Goal: Check status: Check status

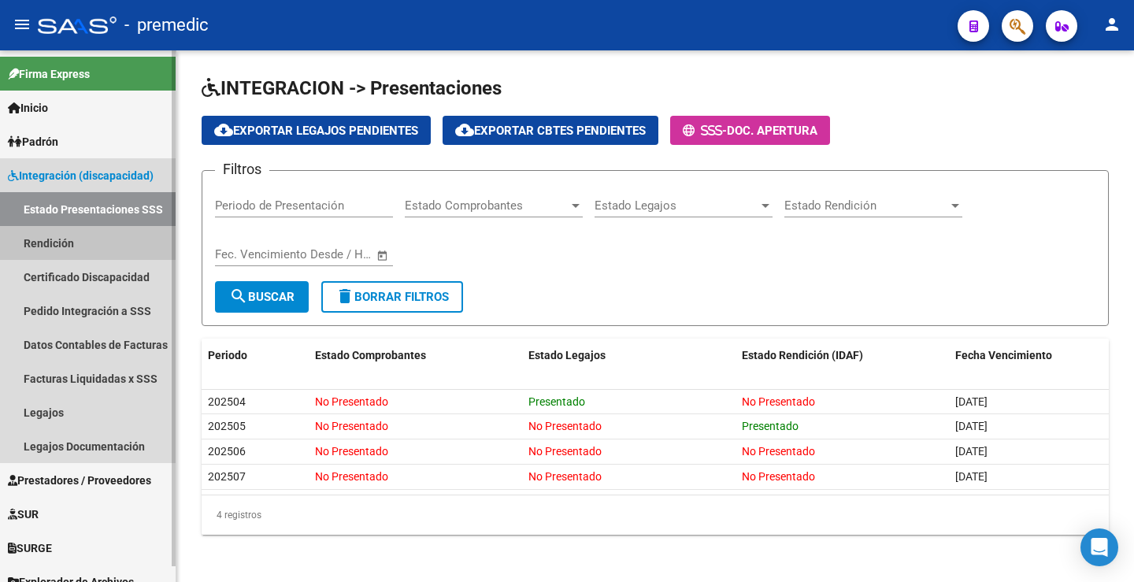
click at [53, 246] on link "Rendición" at bounding box center [88, 243] width 176 height 34
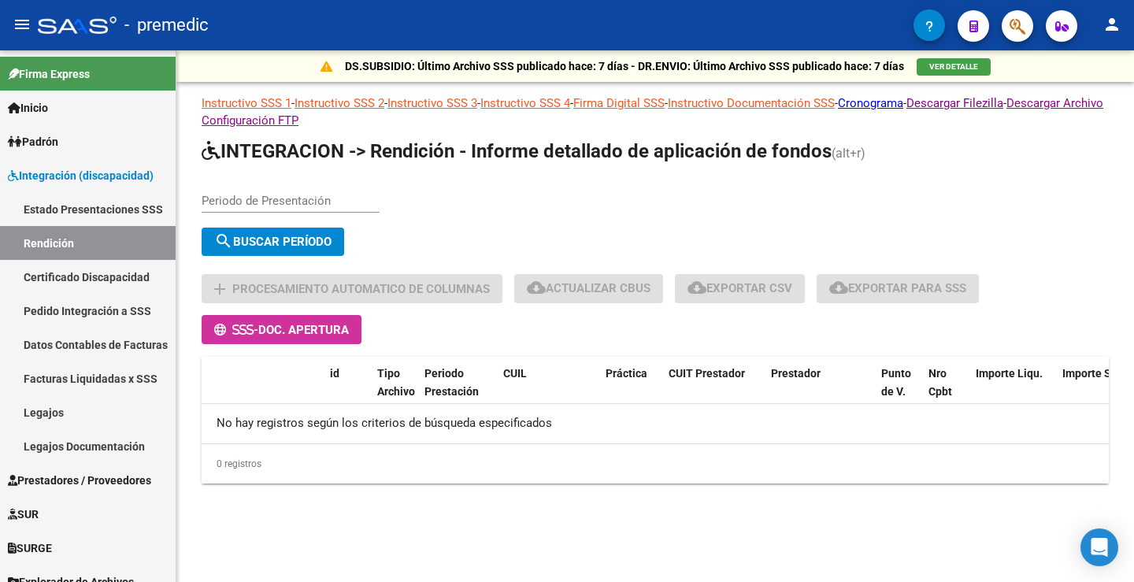
click at [264, 180] on div "Periodo de Presentación" at bounding box center [291, 196] width 178 height 34
click at [250, 200] on input "Periodo de Presentación" at bounding box center [291, 201] width 178 height 14
type input "202506"
click at [292, 250] on button "search Buscar Período" at bounding box center [273, 242] width 143 height 28
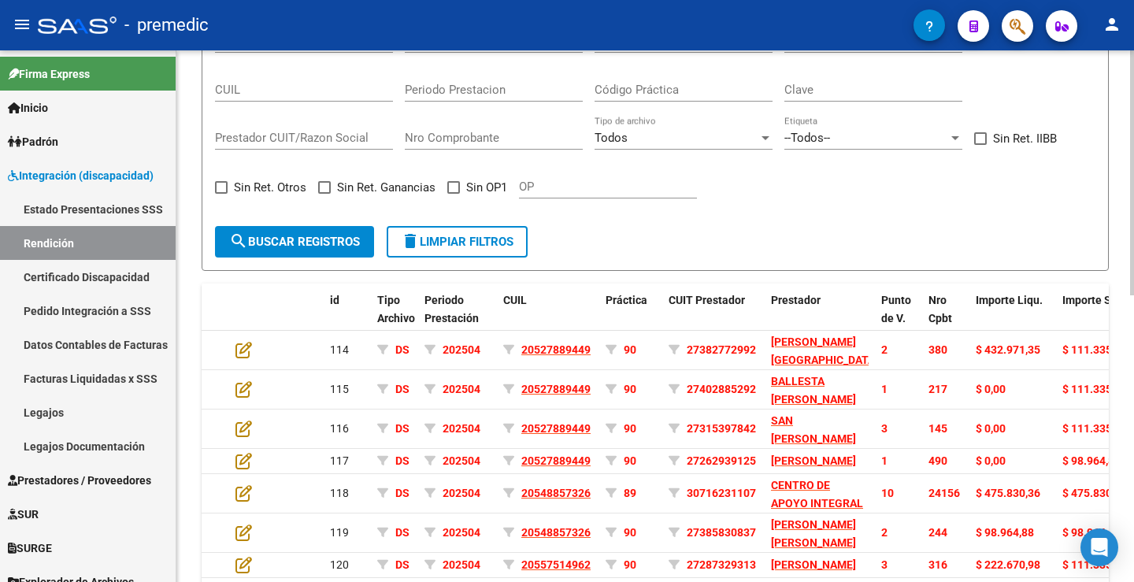
scroll to position [71, 0]
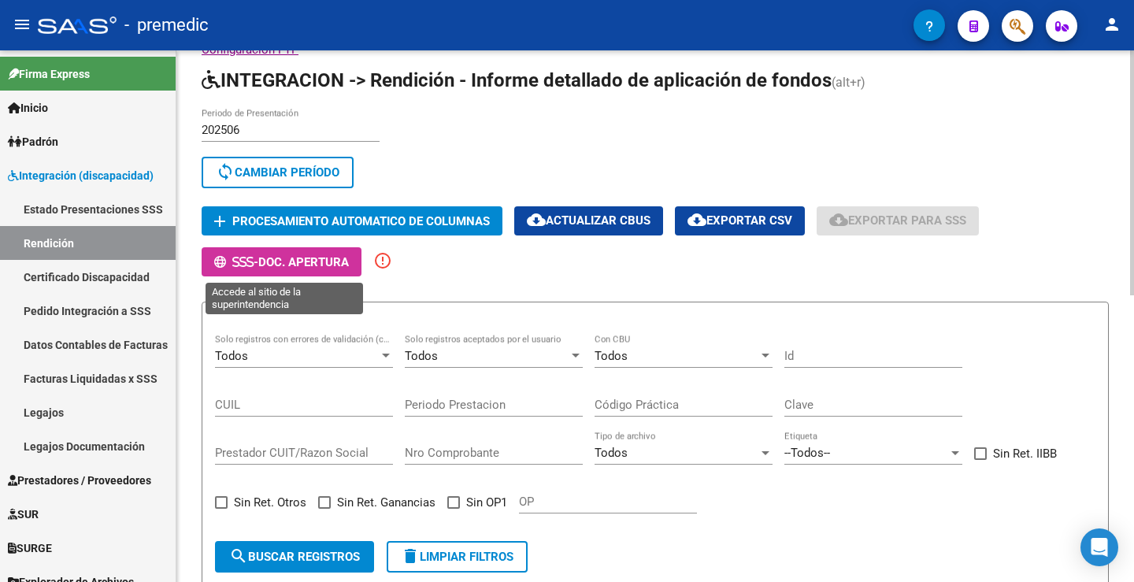
click at [325, 263] on span "Doc. Apertura" at bounding box center [303, 262] width 91 height 14
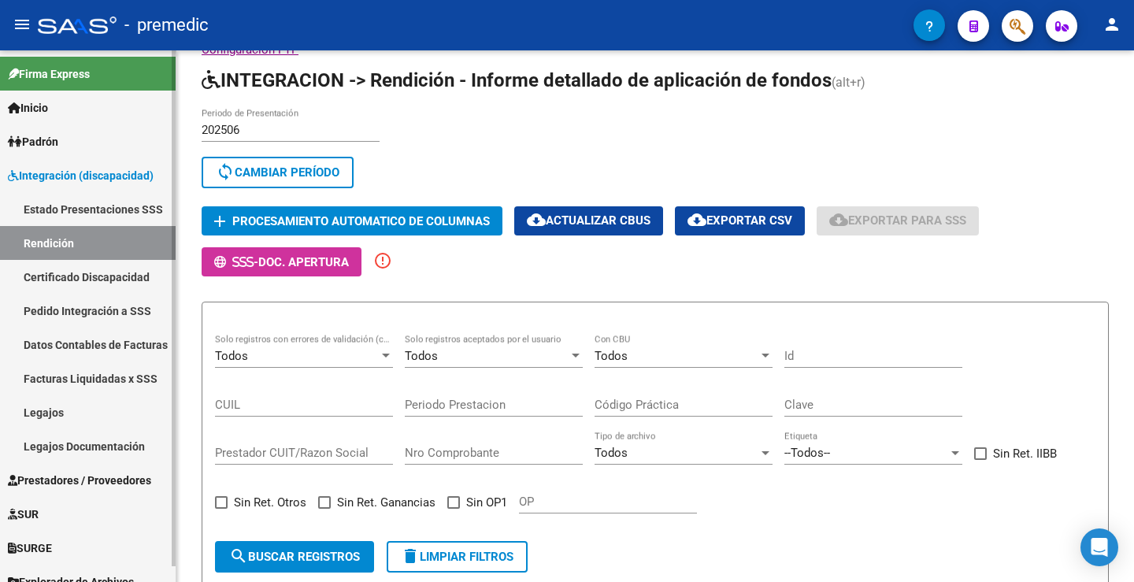
click at [76, 200] on link "Estado Presentaciones SSS" at bounding box center [88, 209] width 176 height 34
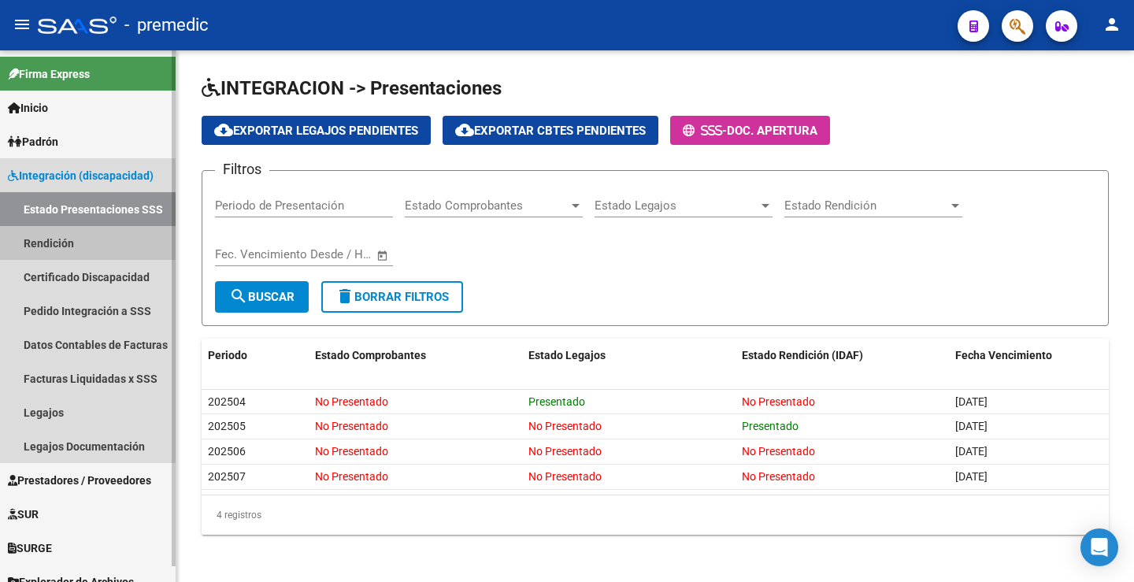
click at [50, 239] on link "Rendición" at bounding box center [88, 243] width 176 height 34
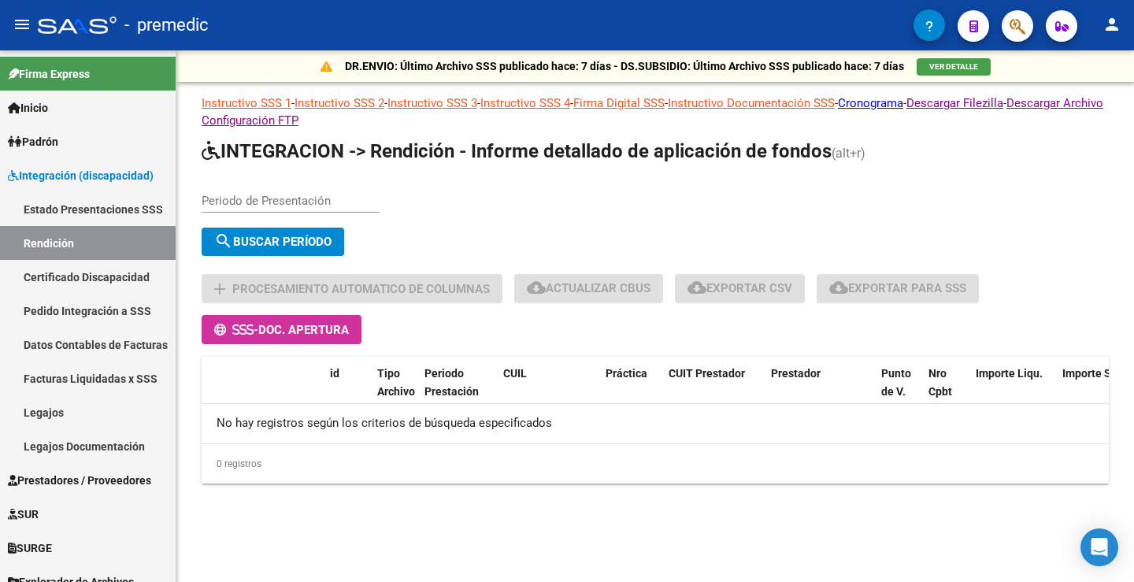
click at [292, 202] on input "Periodo de Presentación" at bounding box center [291, 201] width 178 height 14
type input "202505"
click at [253, 229] on button "search Buscar Período" at bounding box center [273, 242] width 143 height 28
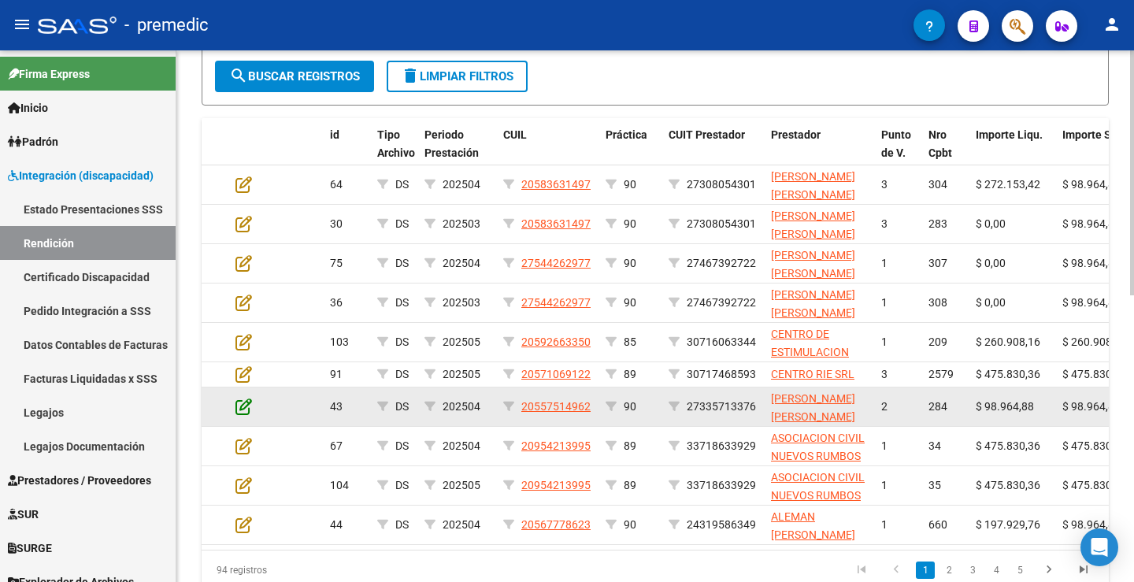
click at [247, 410] on icon at bounding box center [244, 406] width 17 height 17
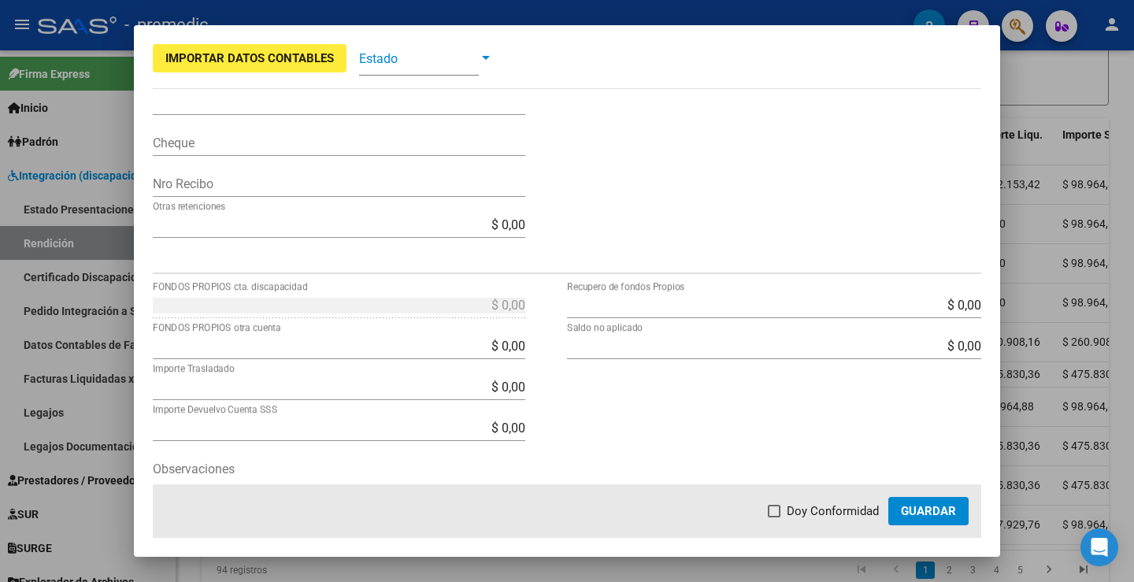
scroll to position [546, 0]
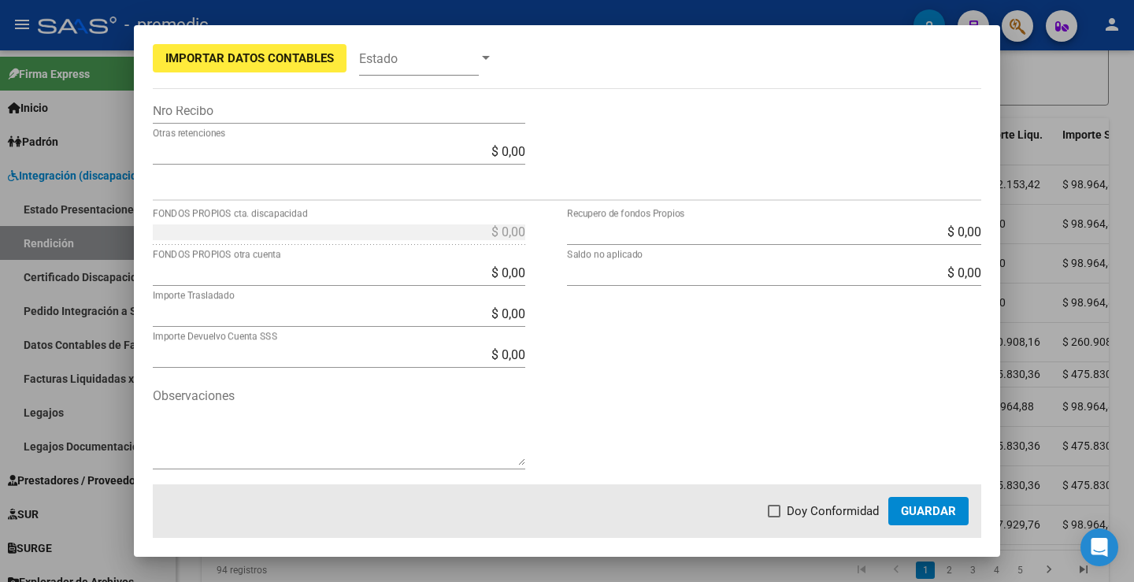
click at [1055, 85] on div at bounding box center [567, 291] width 1134 height 582
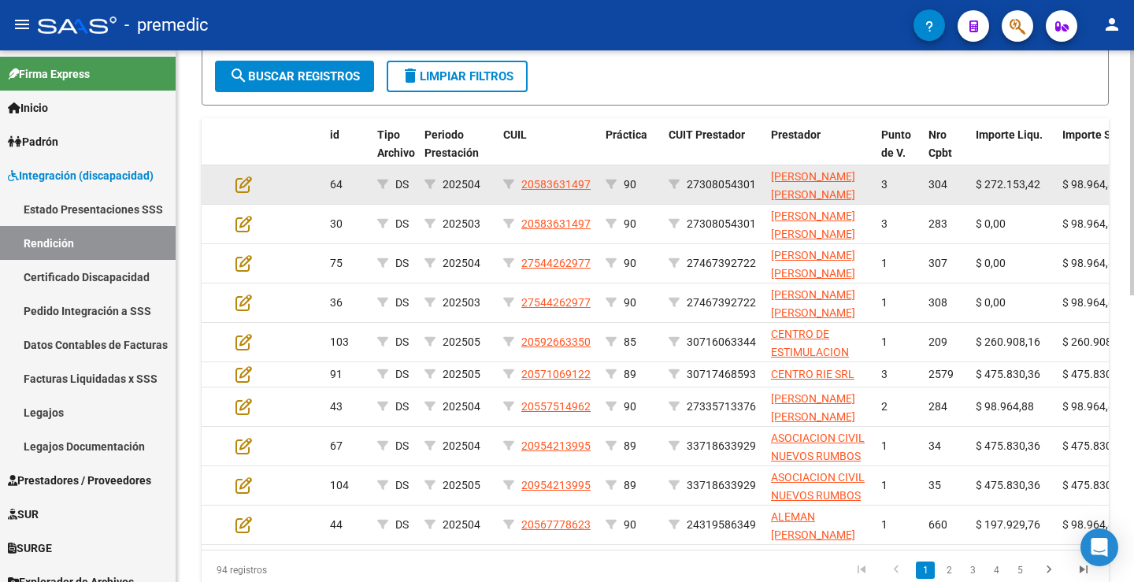
click at [1065, 192] on div "$ 98.964,88" at bounding box center [1100, 185] width 74 height 18
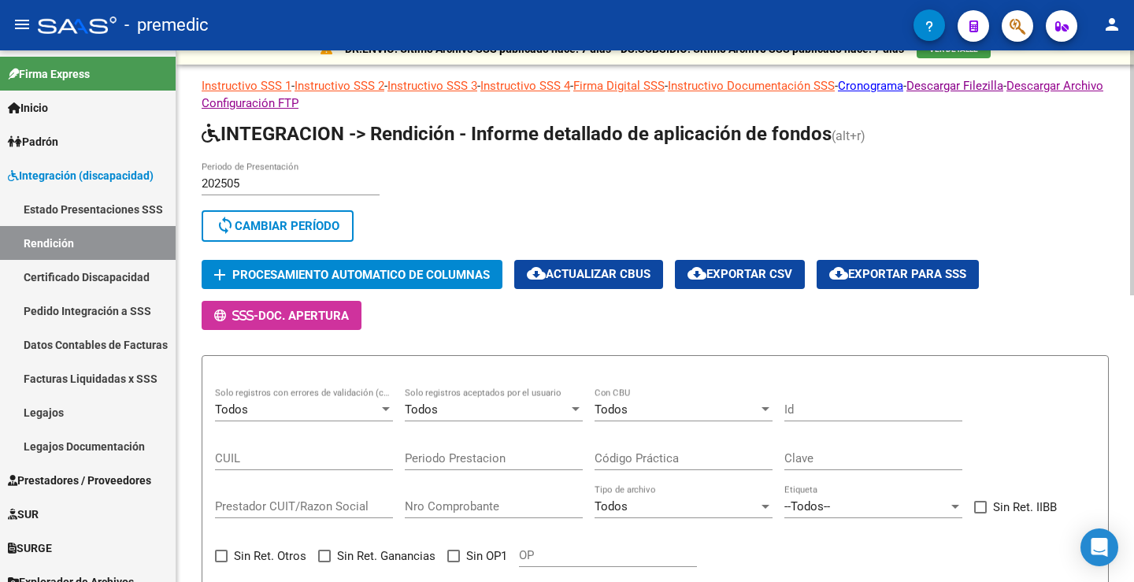
scroll to position [0, 0]
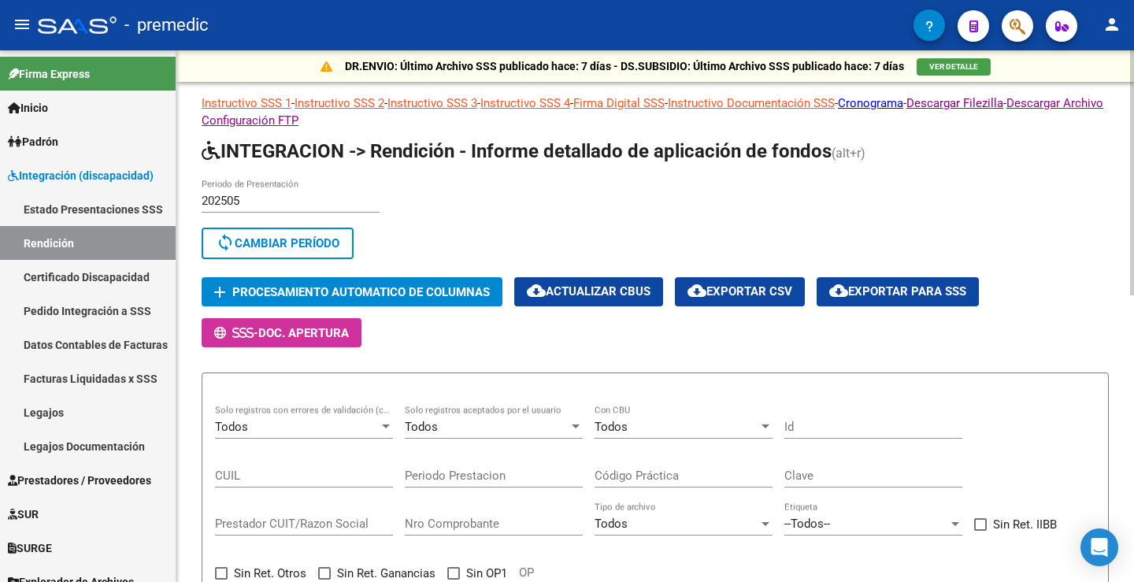
click at [265, 187] on div "202505 Periodo de Presentación" at bounding box center [291, 196] width 178 height 34
click at [265, 208] on div "202505 Periodo de Presentación" at bounding box center [291, 196] width 178 height 34
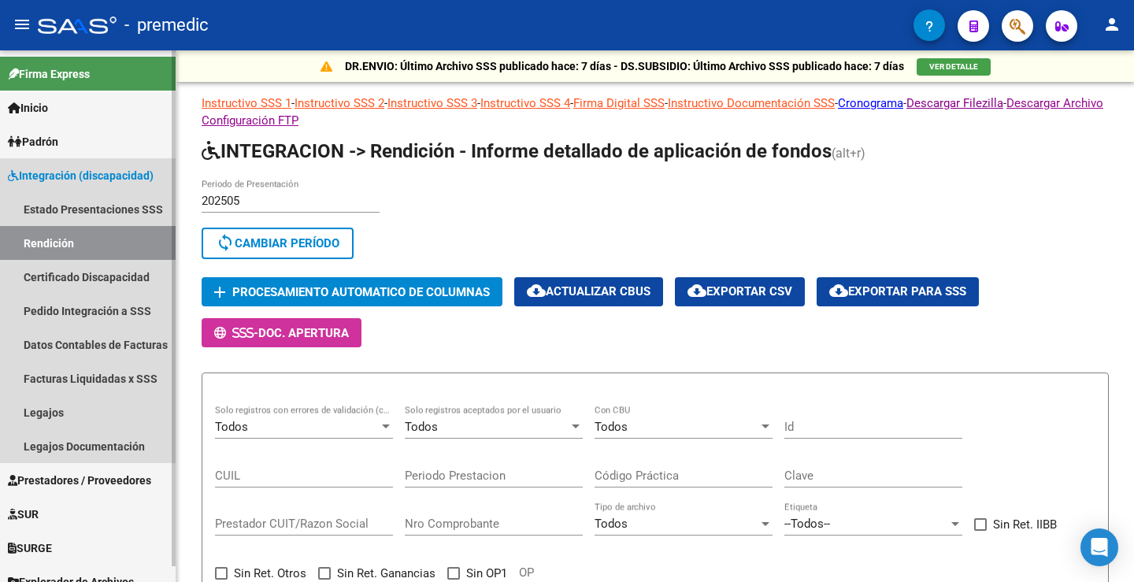
click at [102, 255] on link "Rendición" at bounding box center [88, 243] width 176 height 34
click at [106, 213] on link "Estado Presentaciones SSS" at bounding box center [88, 209] width 176 height 34
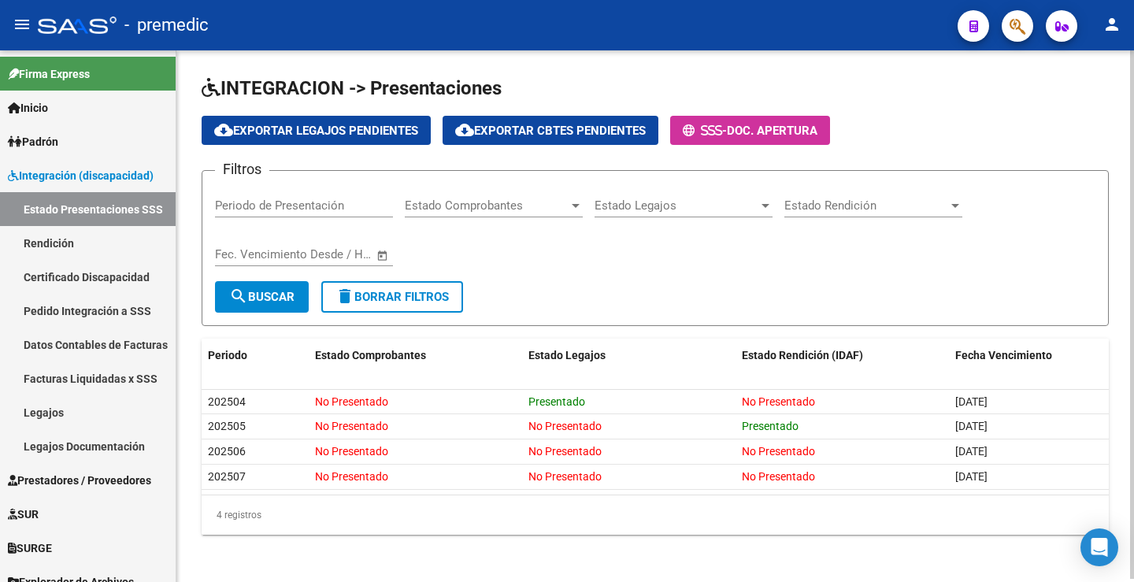
click at [777, 114] on app-list-header "INTEGRACION -> Presentaciones cloud_download Exportar Legajos Pendientes cloud_…" at bounding box center [655, 201] width 907 height 250
click at [781, 125] on span "Doc. Apertura" at bounding box center [772, 131] width 91 height 14
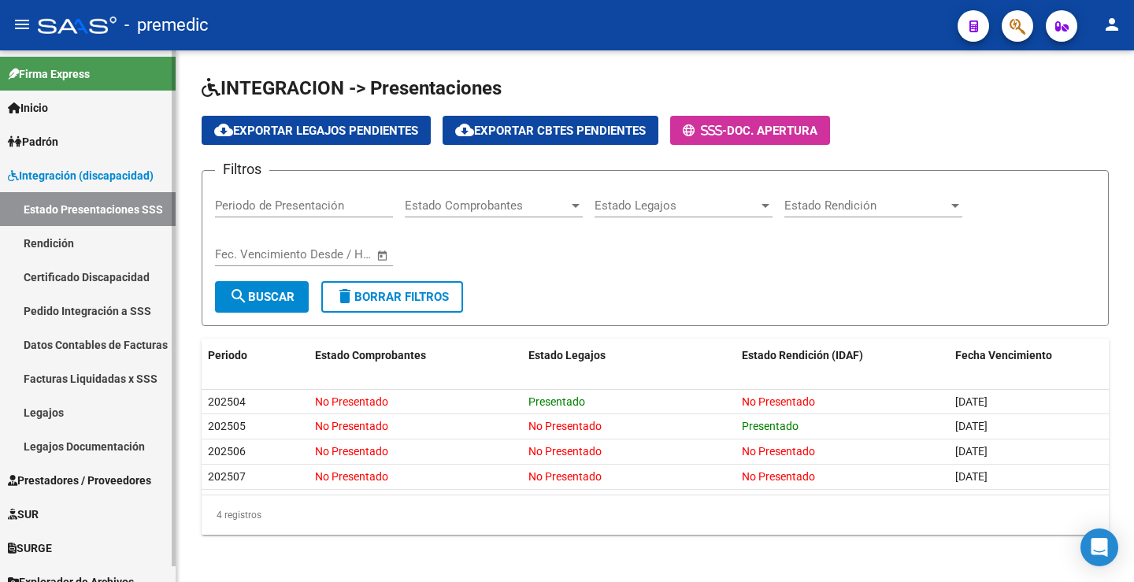
click at [54, 397] on link "Legajos" at bounding box center [88, 412] width 176 height 34
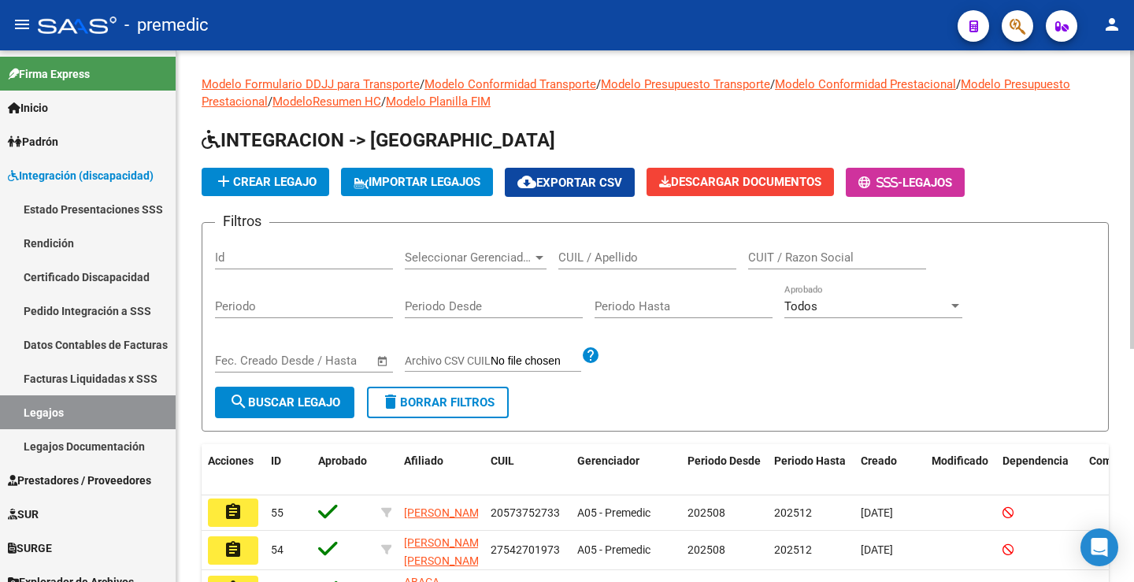
click at [898, 177] on icon at bounding box center [894, 182] width 7 height 12
